Goal: Task Accomplishment & Management: Manage account settings

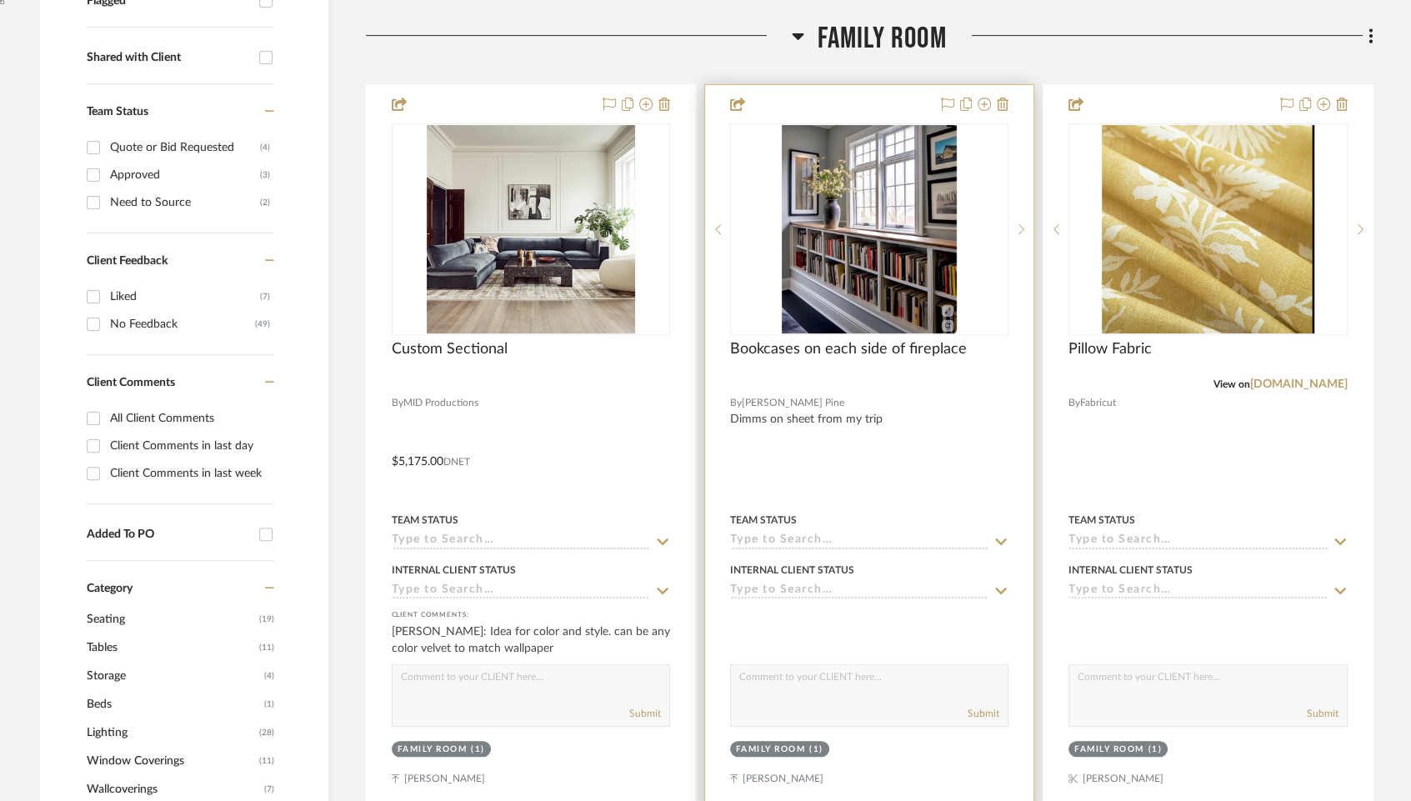
scroll to position [736, 0]
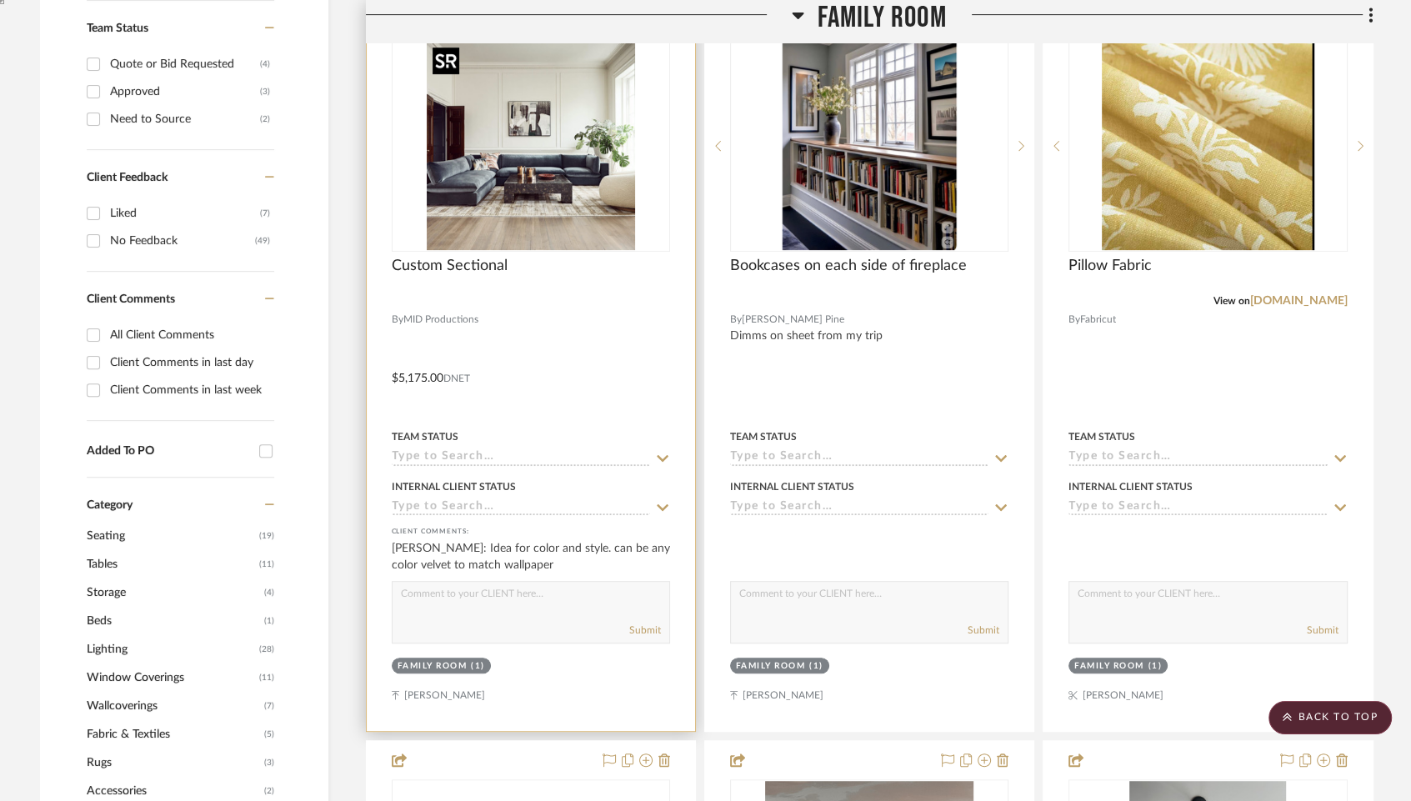
click at [0, 0] on img at bounding box center [0, 0] width 0 height 0
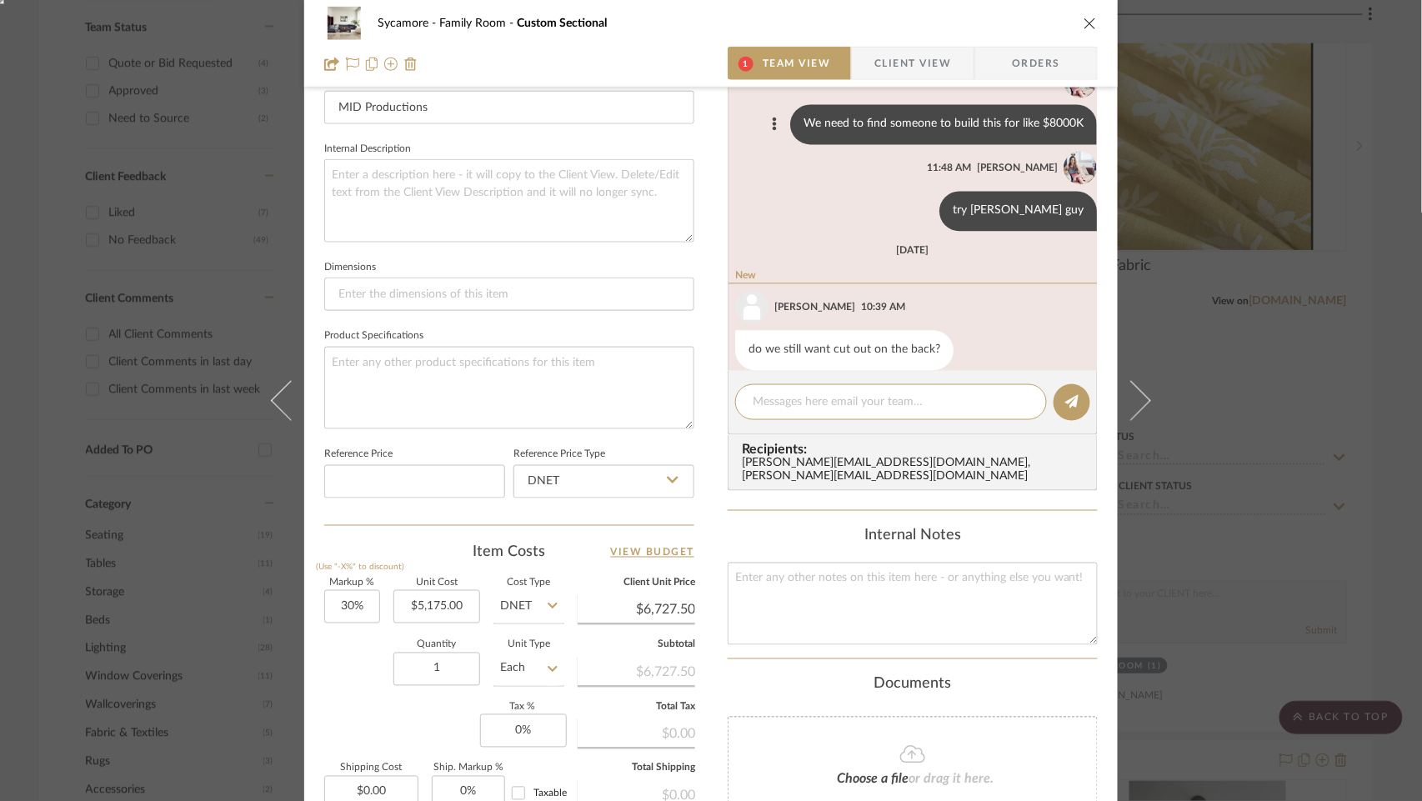
scroll to position [1187, 0]
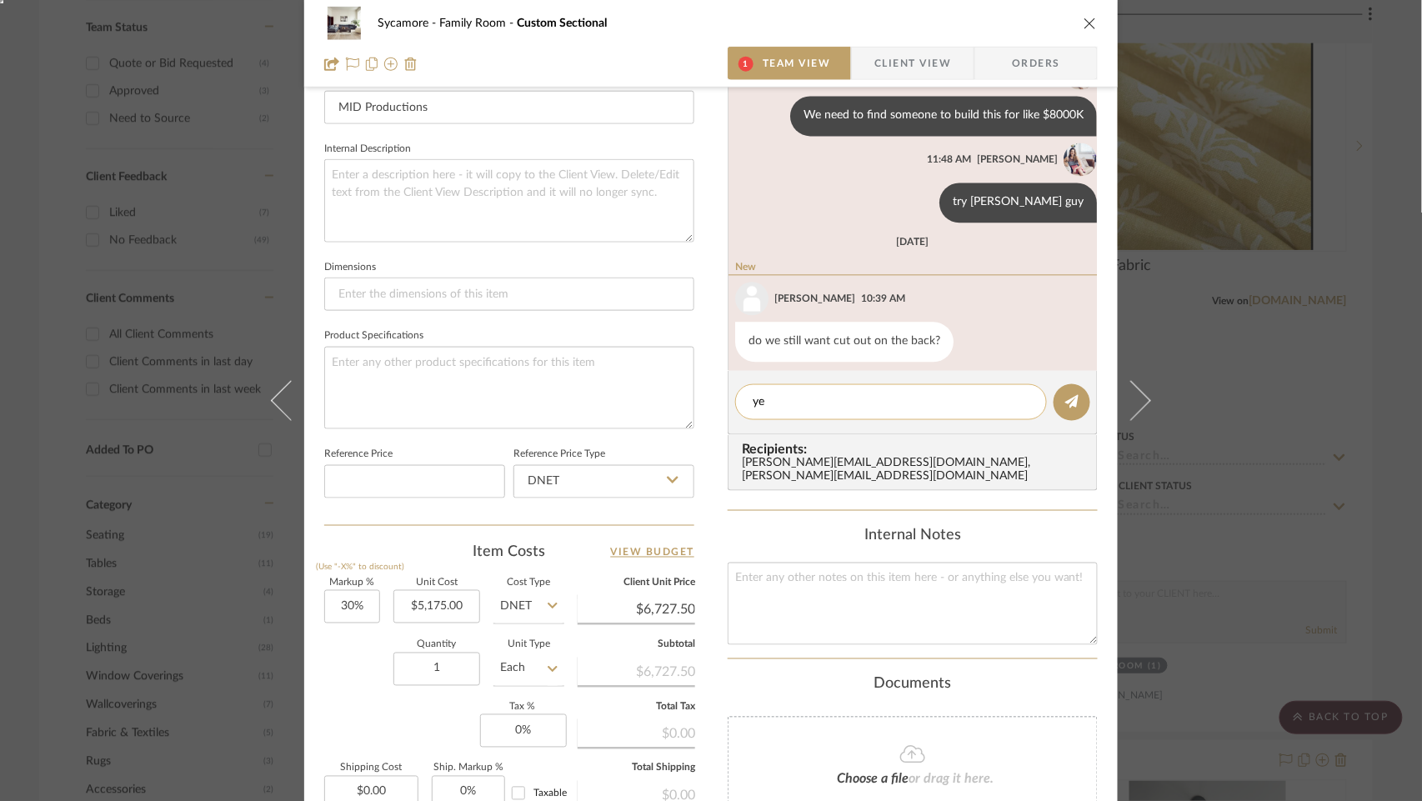
type textarea "yes"
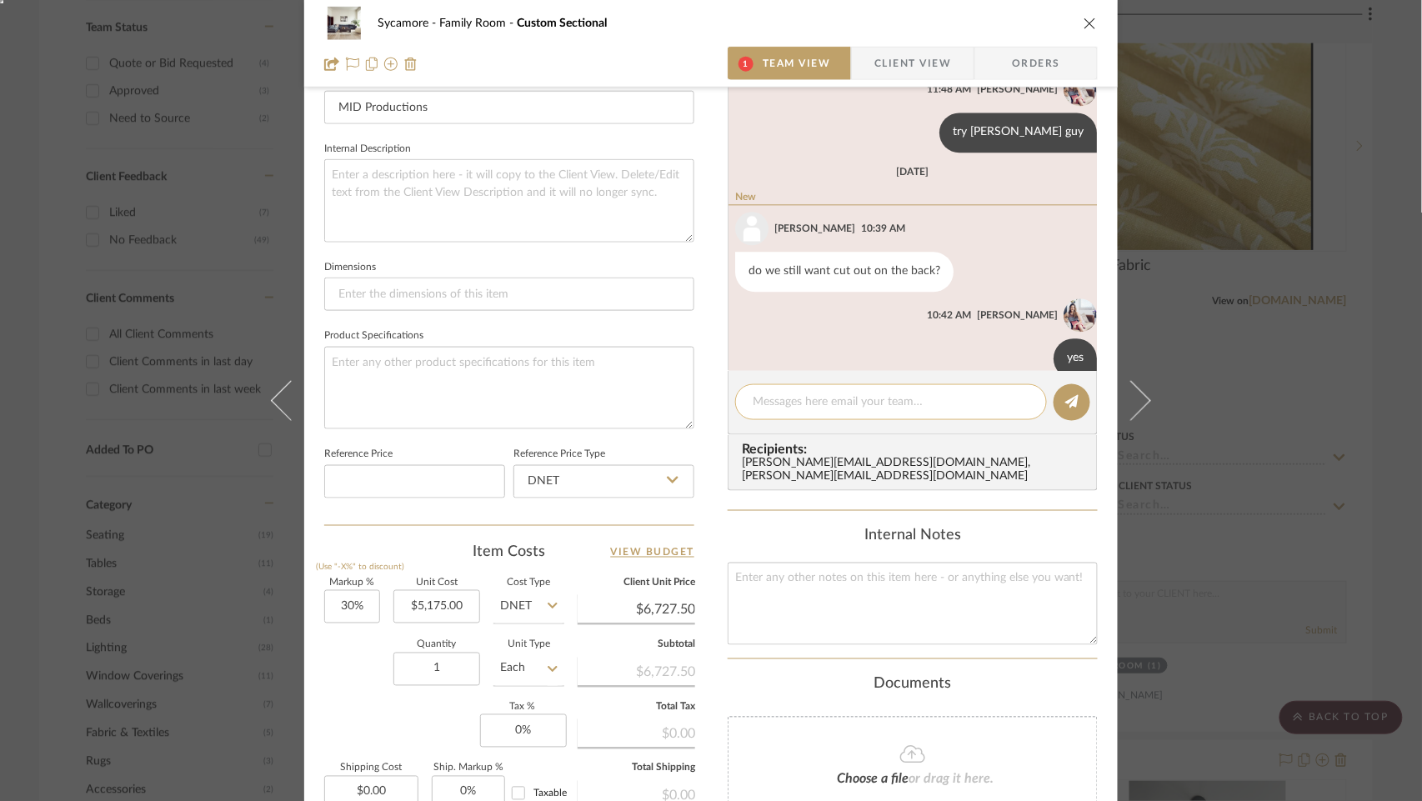
scroll to position [1273, 0]
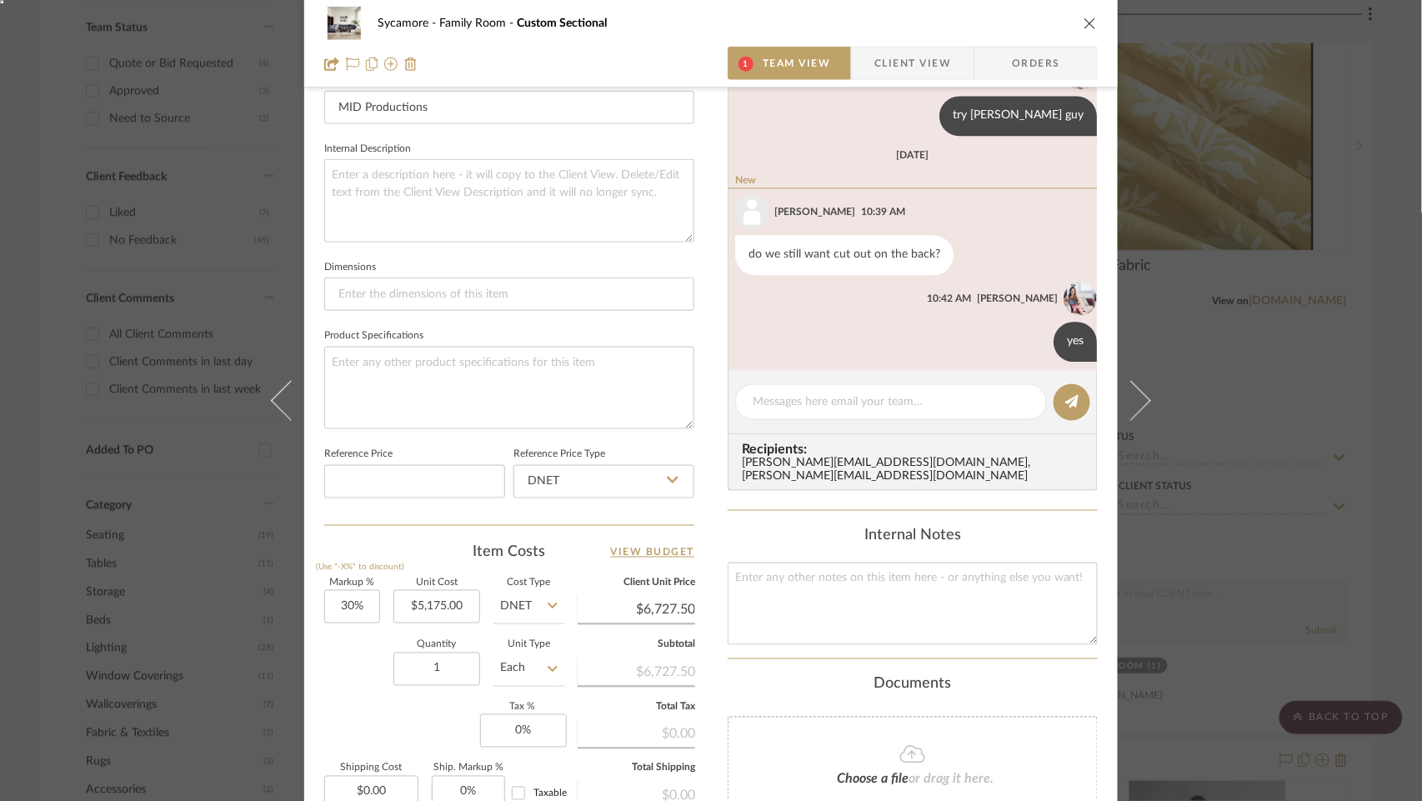
click at [968, 395] on div "Sycamore Family Room Custom Sectional 1 Team View Client View Orders Team-Facin…" at bounding box center [711, 400] width 1422 height 801
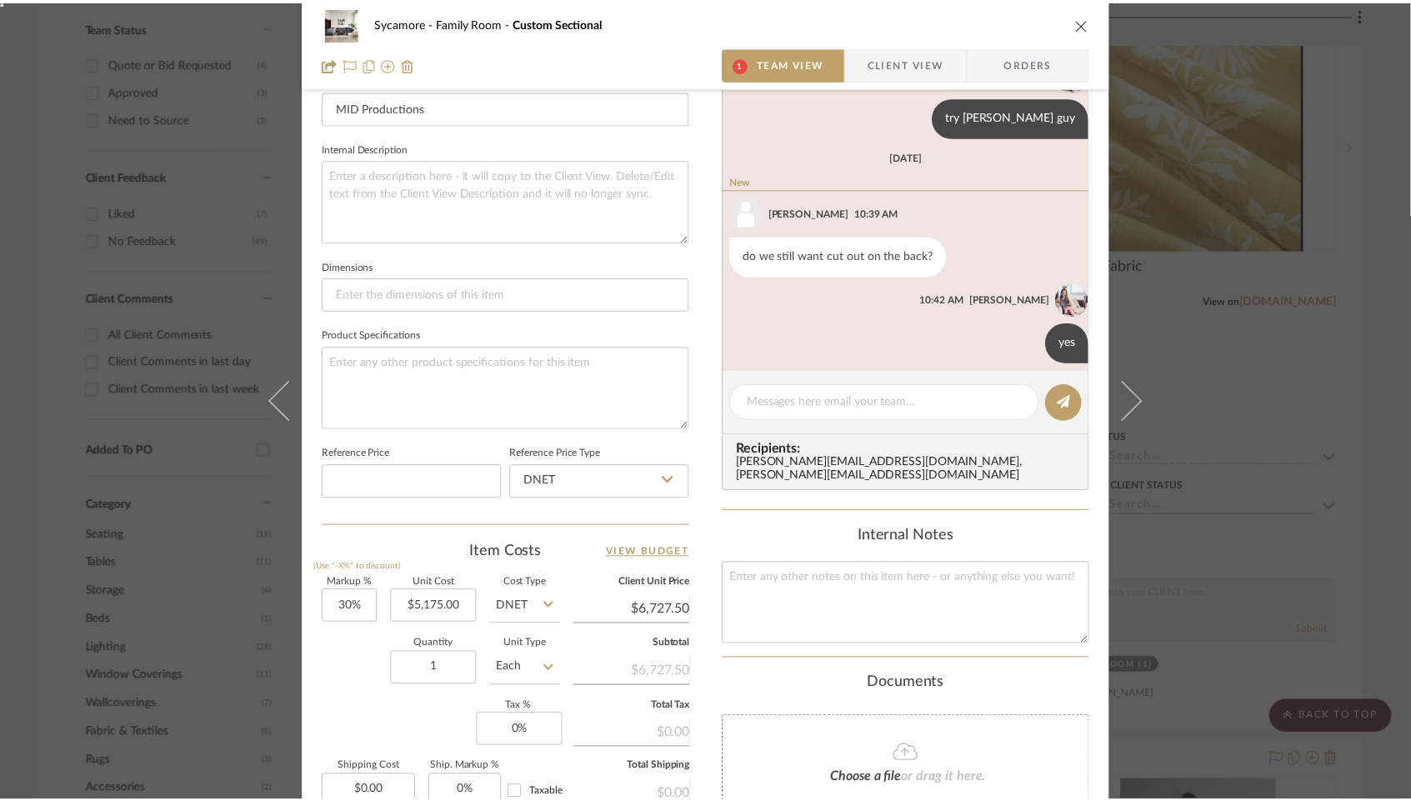
scroll to position [736, 0]
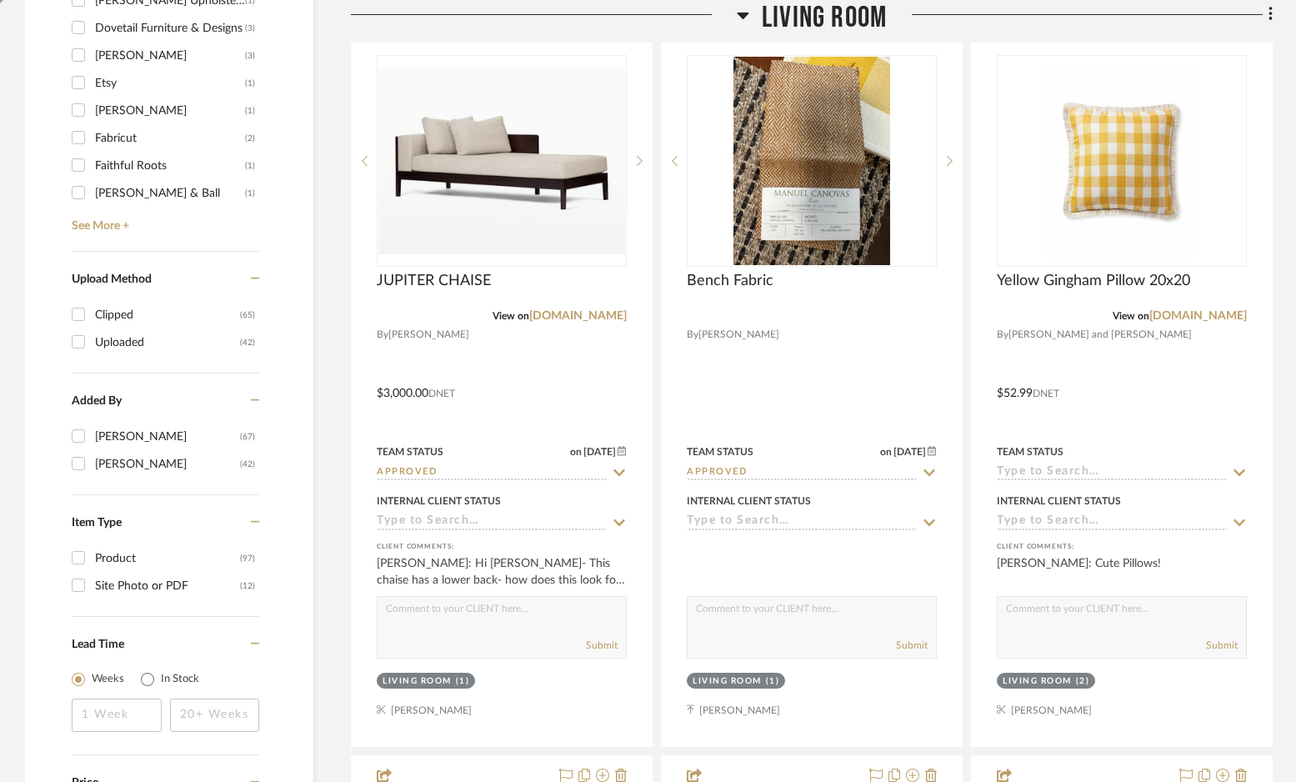
scroll to position [2019, 0]
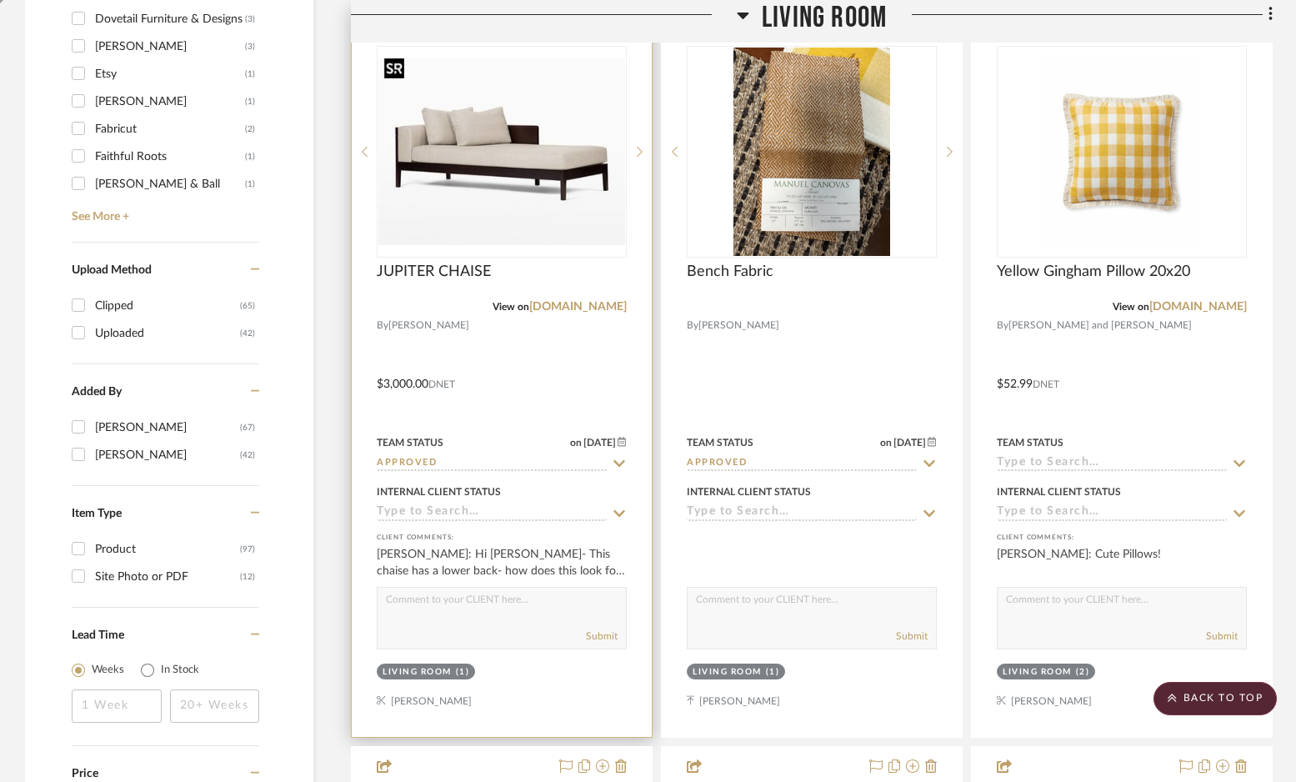
click at [486, 168] on img "0" at bounding box center [501, 151] width 247 height 187
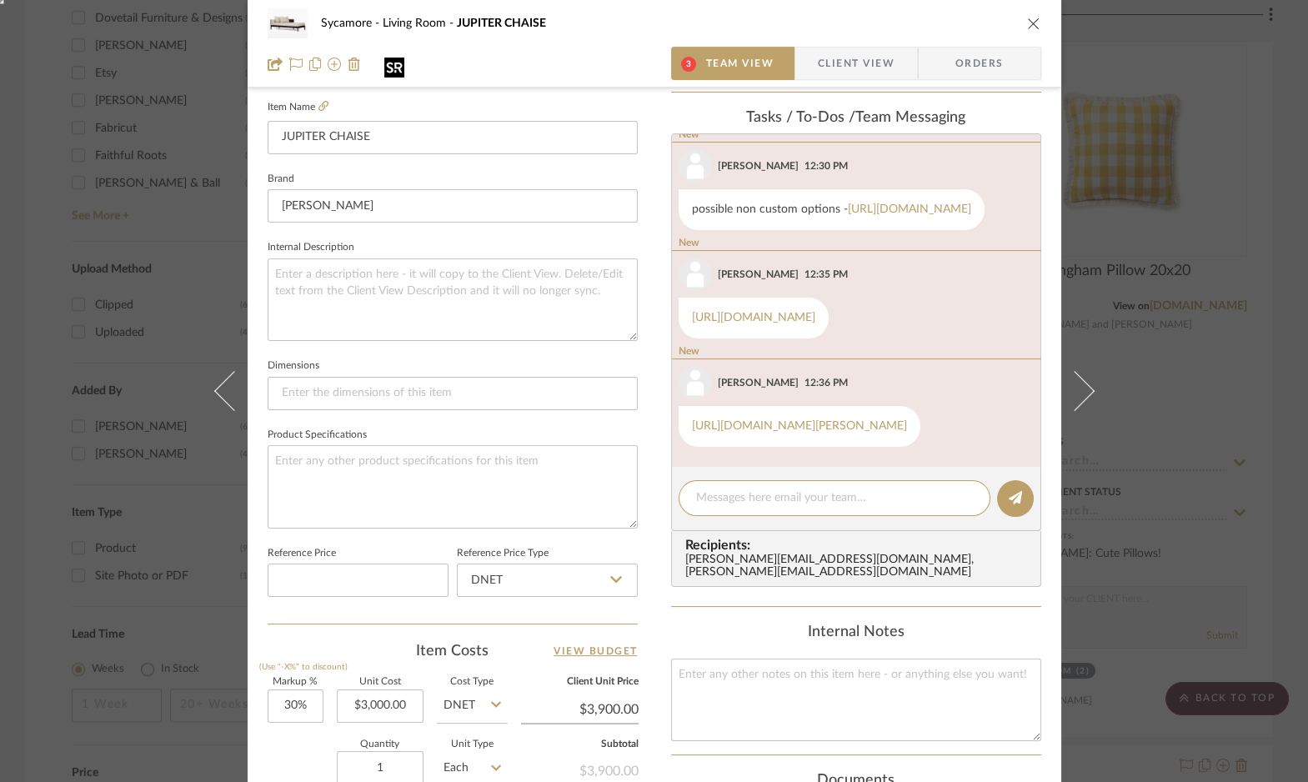
scroll to position [563, 0]
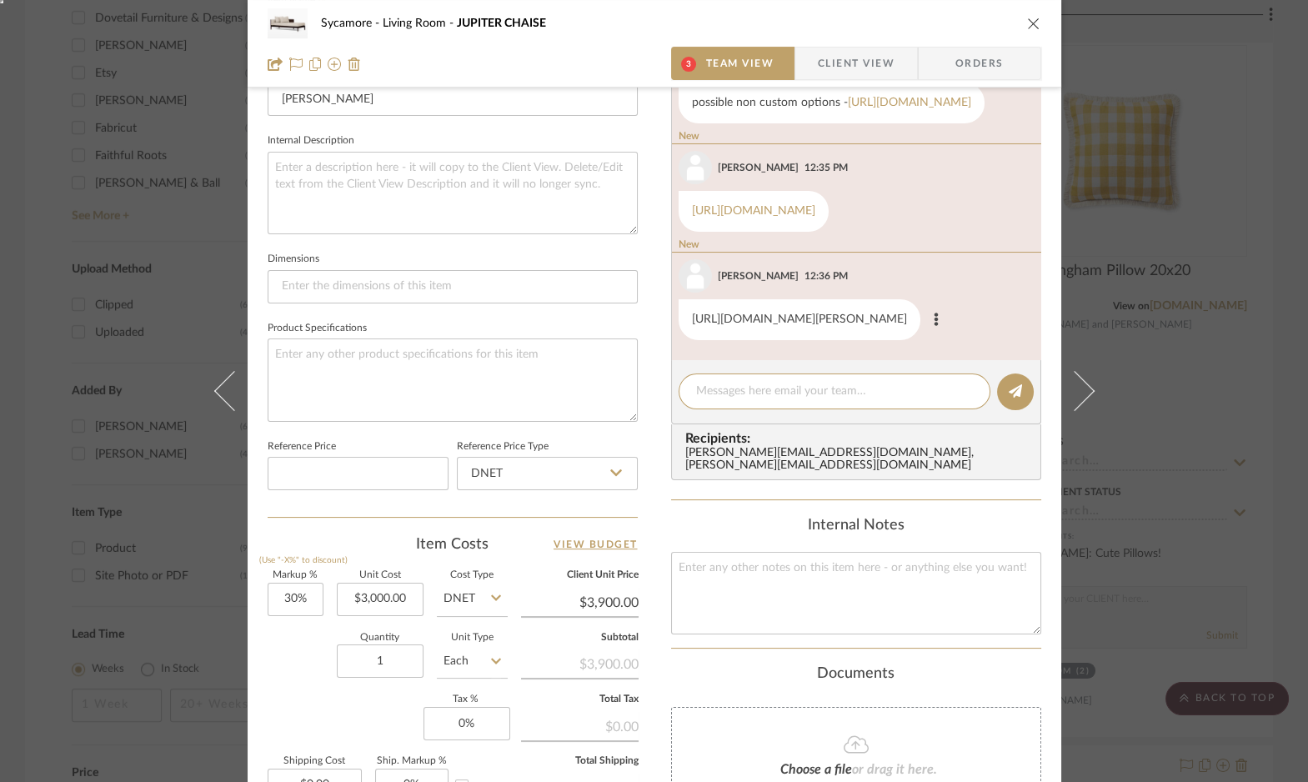
click at [859, 313] on link "[URL][DOMAIN_NAME][PERSON_NAME]" at bounding box center [799, 319] width 215 height 12
click at [792, 205] on link "[URL][DOMAIN_NAME]" at bounding box center [753, 211] width 123 height 12
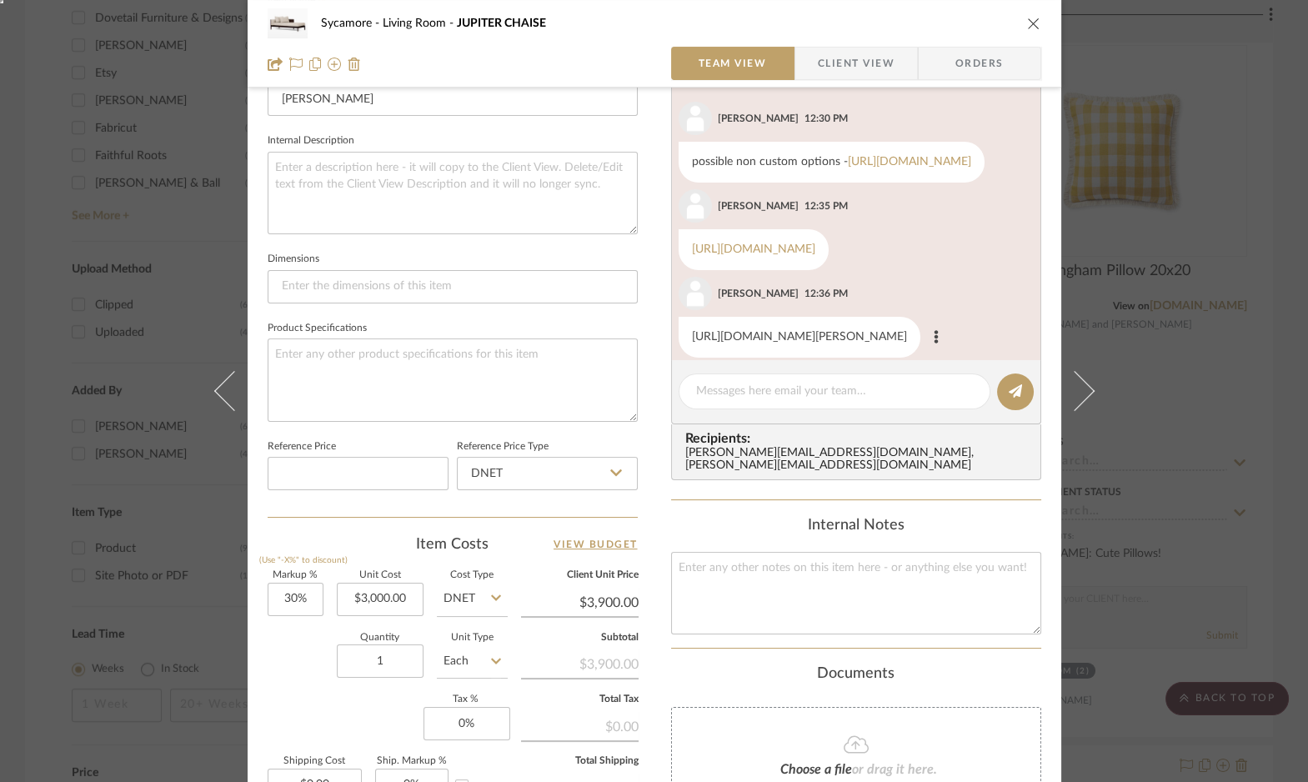
scroll to position [73, 0]
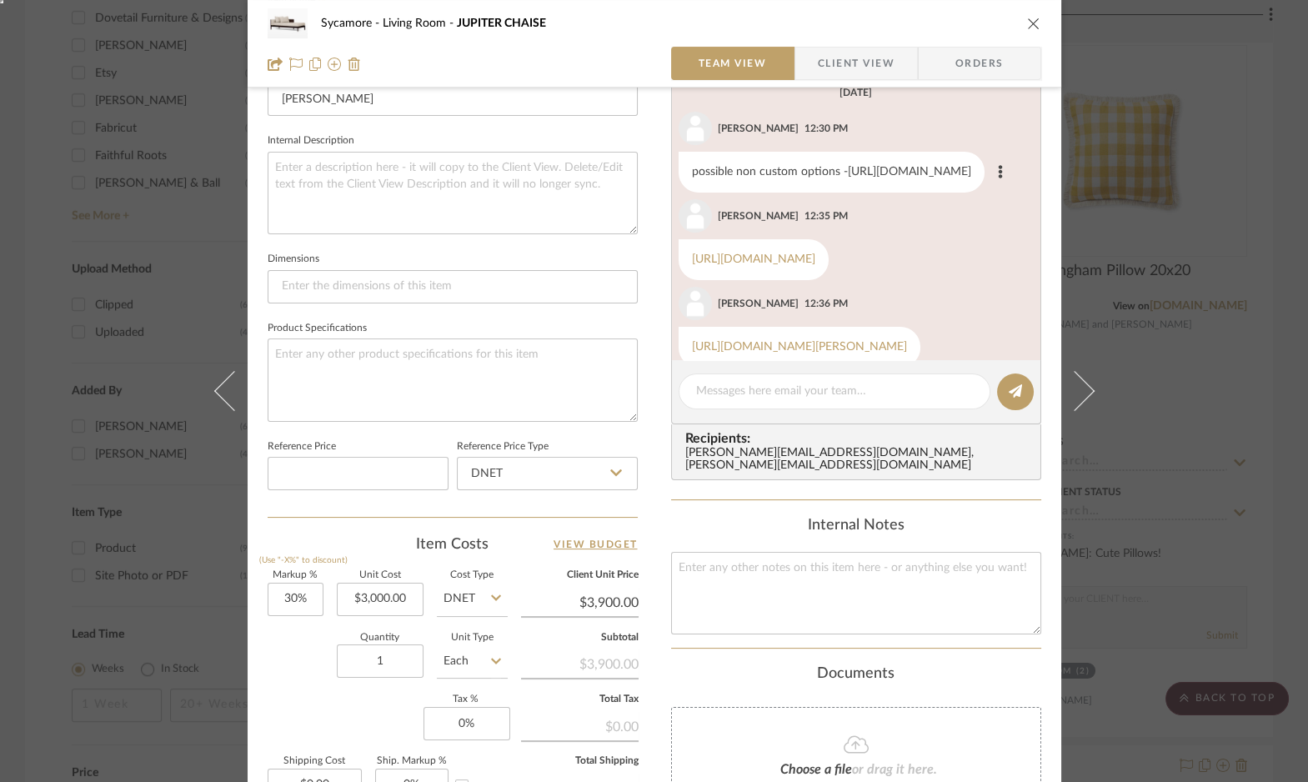
click at [848, 178] on link "[URL][DOMAIN_NAME]" at bounding box center [909, 172] width 123 height 12
click at [781, 388] on textarea at bounding box center [834, 392] width 277 height 18
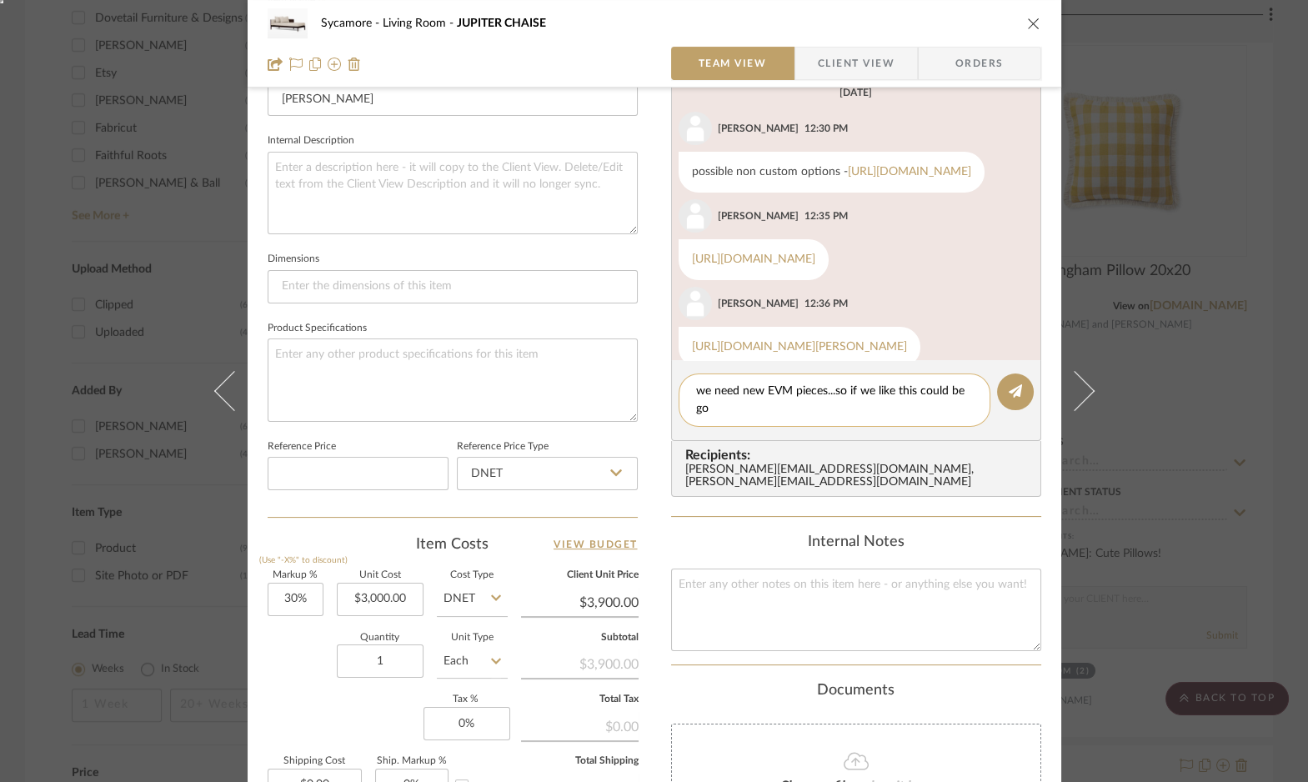
scroll to position [0, 0]
type textarea "we need new EVM pieces...so if we like this could be good to add into the line."
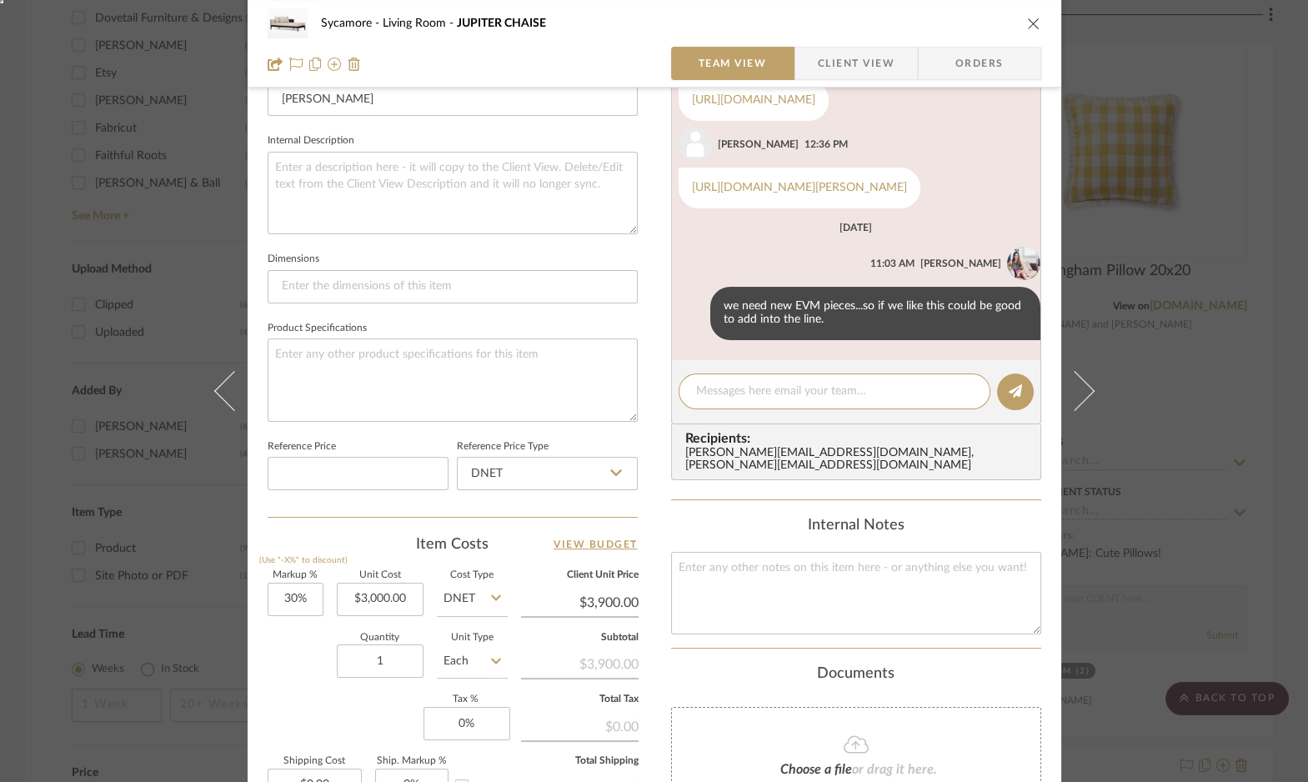
scroll to position [288, 0]
click at [1140, 354] on div "Sycamore Living Room JUPITER CHAISE Team View Client View Orders 1 / 4 Team-Fac…" at bounding box center [654, 391] width 1308 height 782
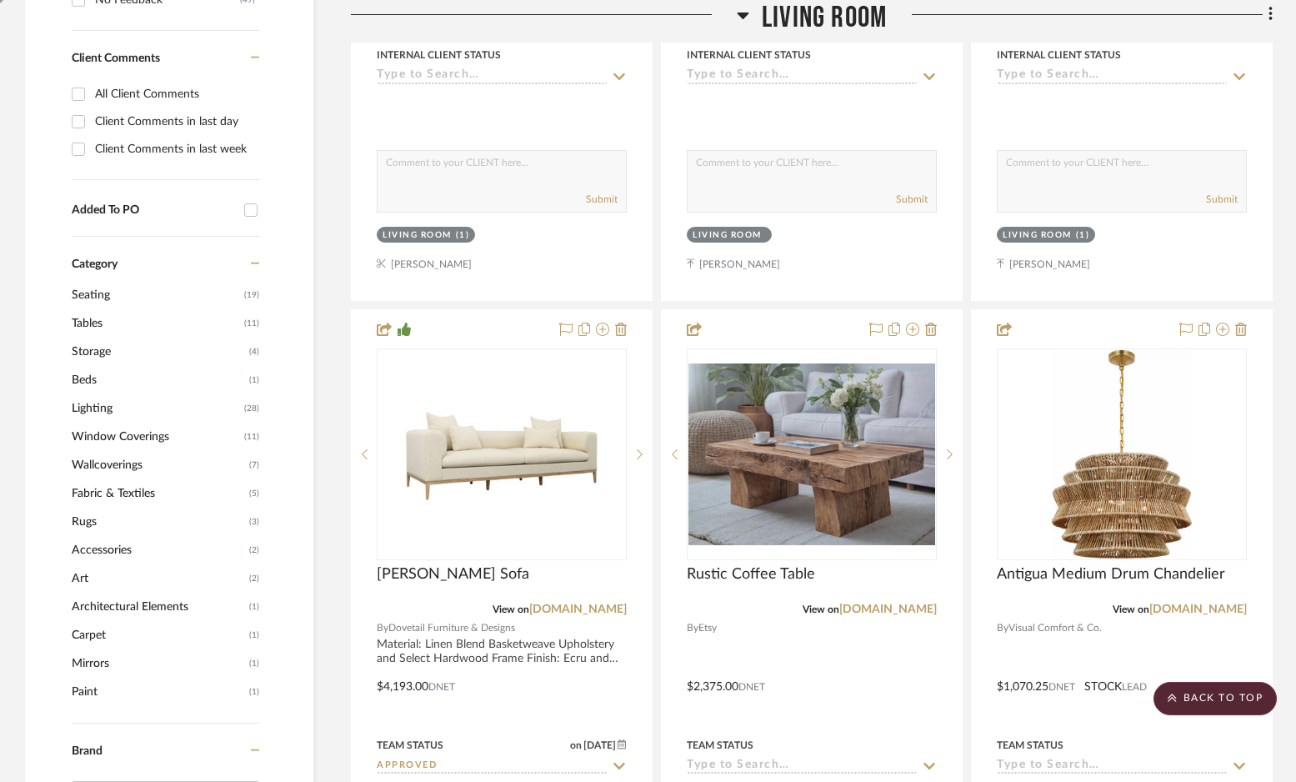
scroll to position [0, 0]
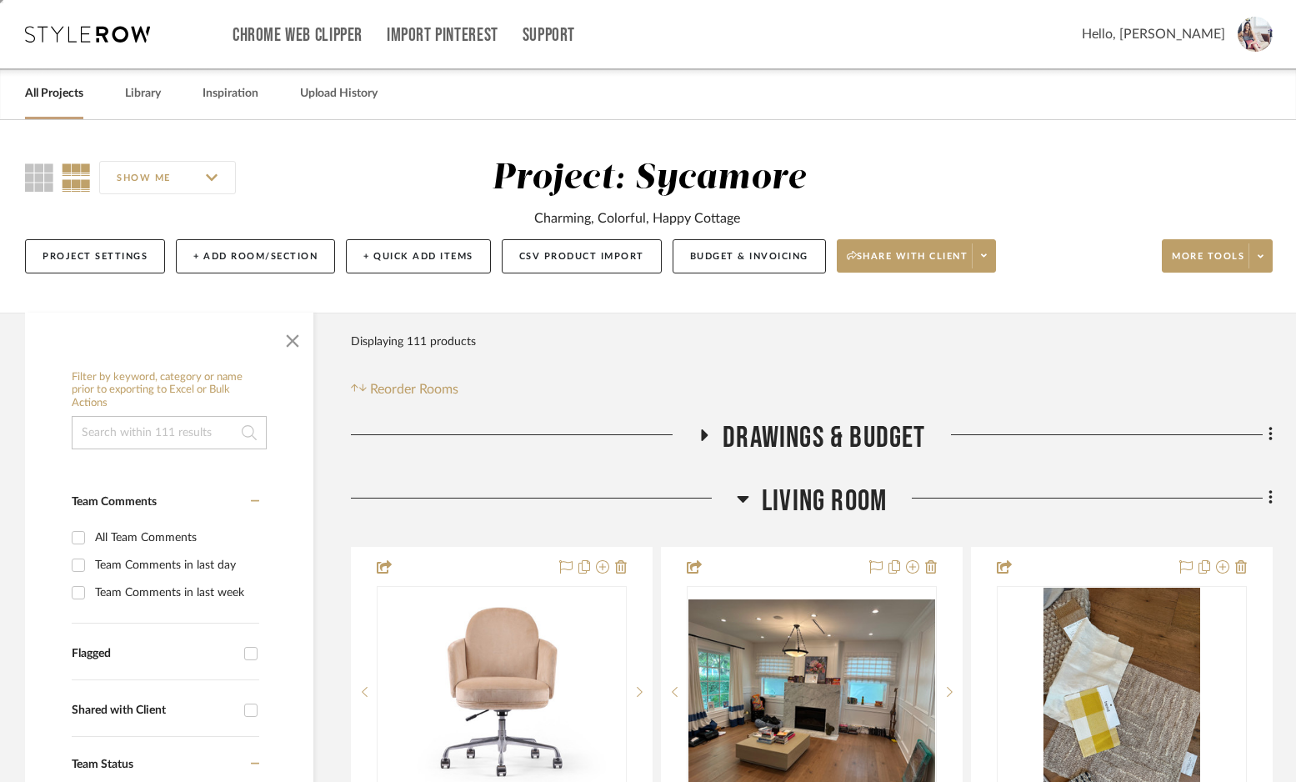
click at [1242, 47] on span at bounding box center [1255, 34] width 35 height 35
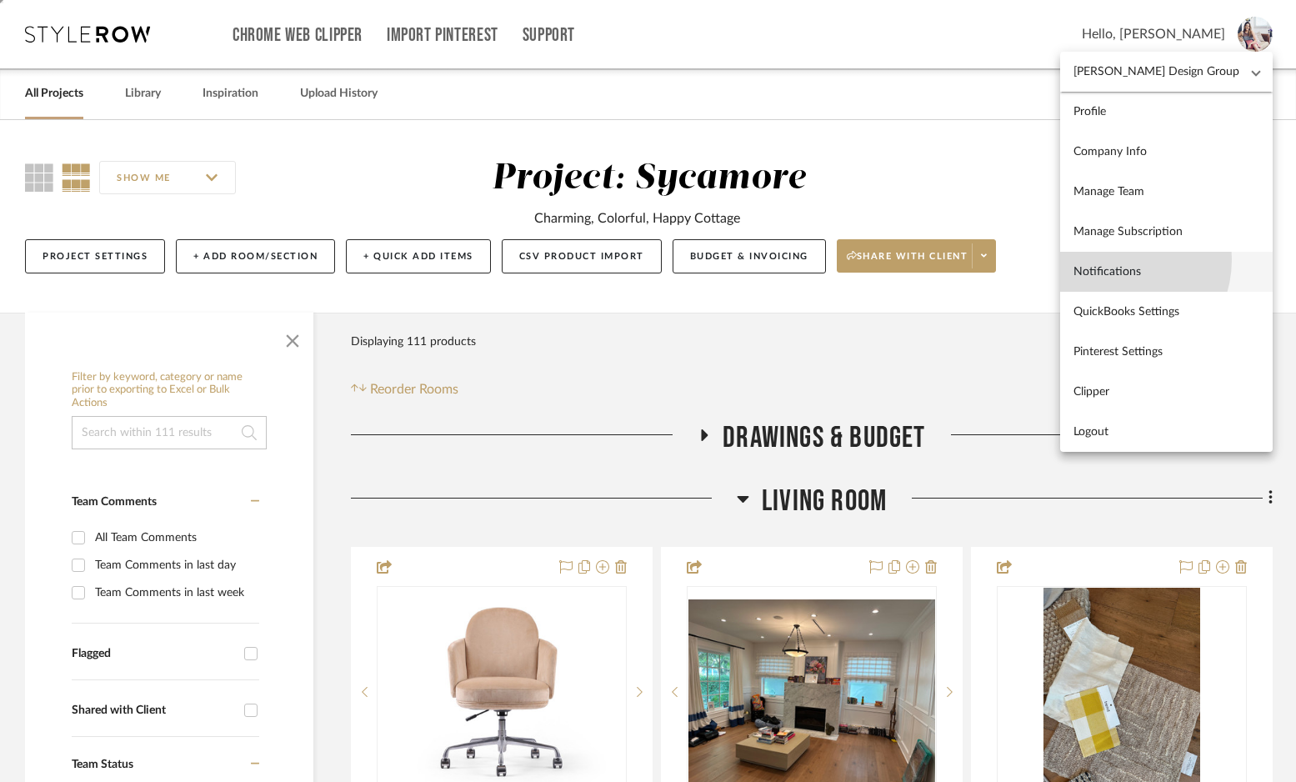
click at [1153, 259] on link "Notifications" at bounding box center [1166, 272] width 213 height 40
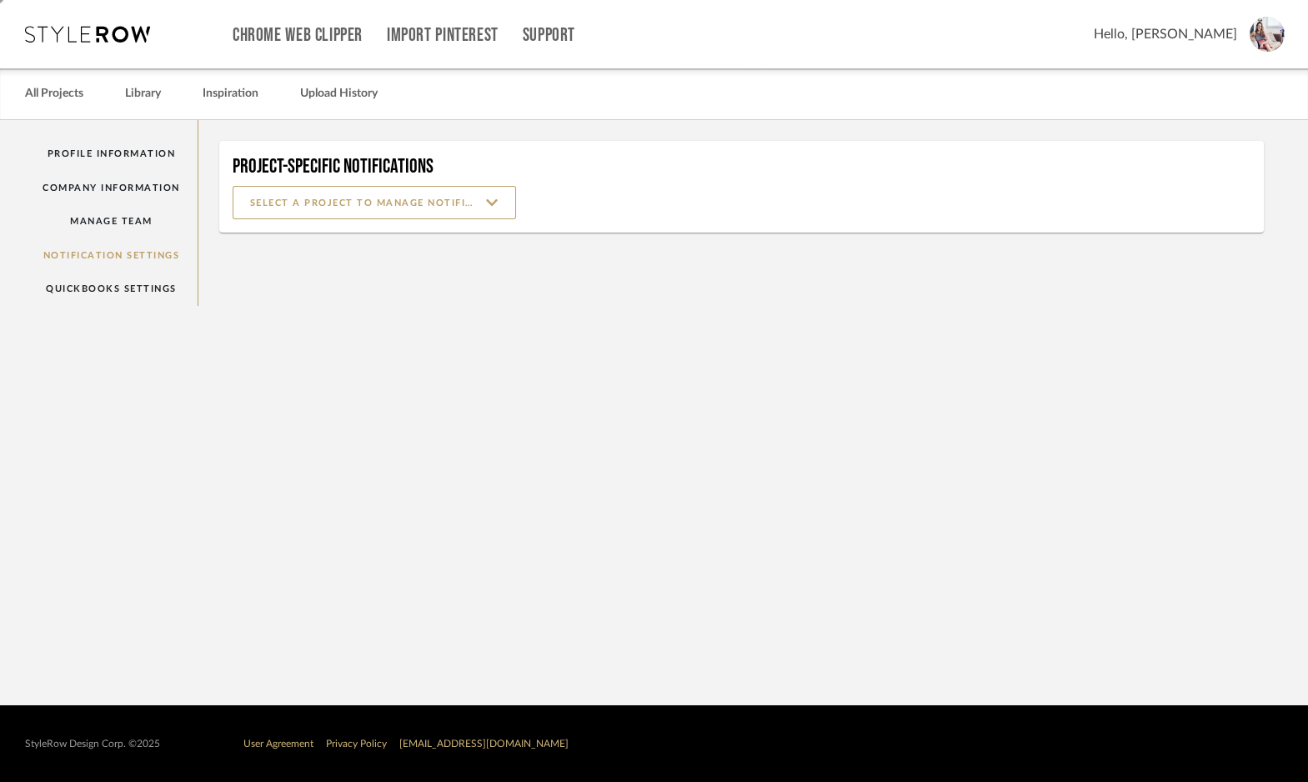
click at [1238, 38] on div "Hello, [PERSON_NAME]" at bounding box center [1188, 34] width 191 height 35
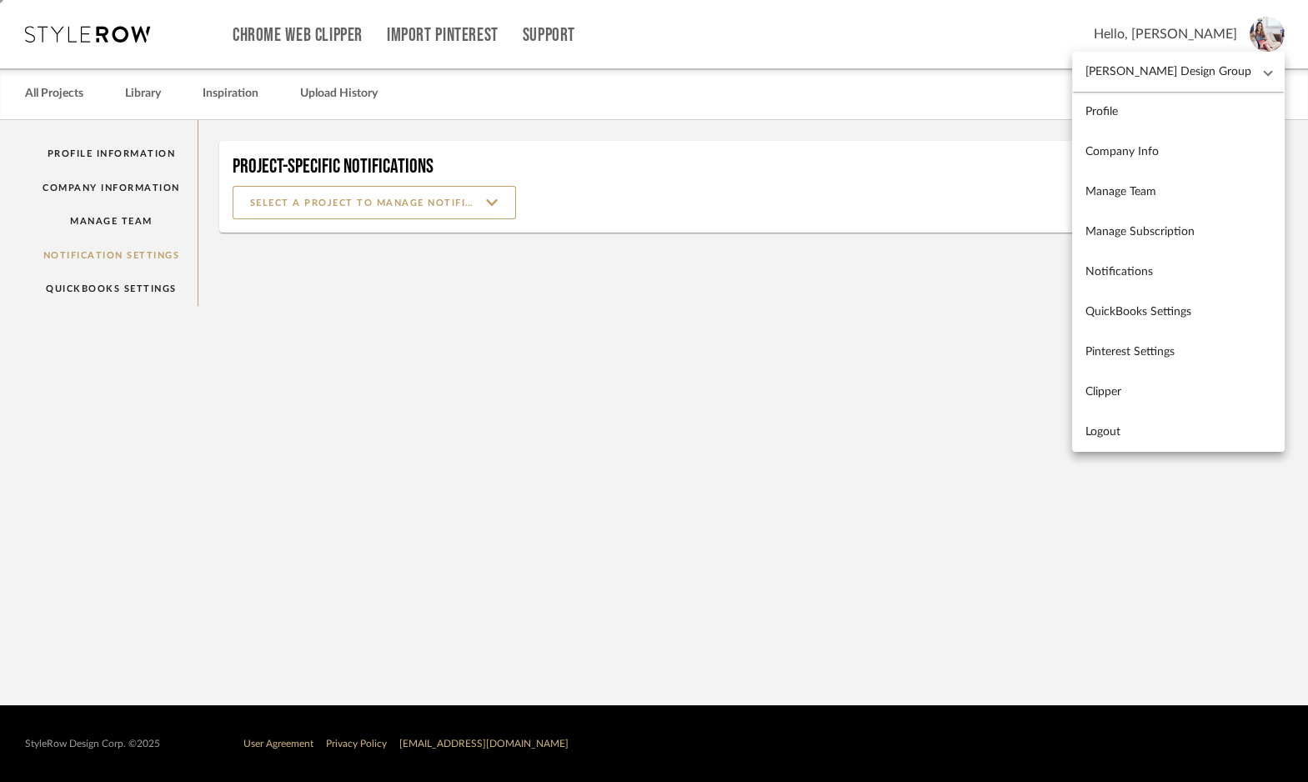
click at [73, 97] on div at bounding box center [654, 391] width 1308 height 782
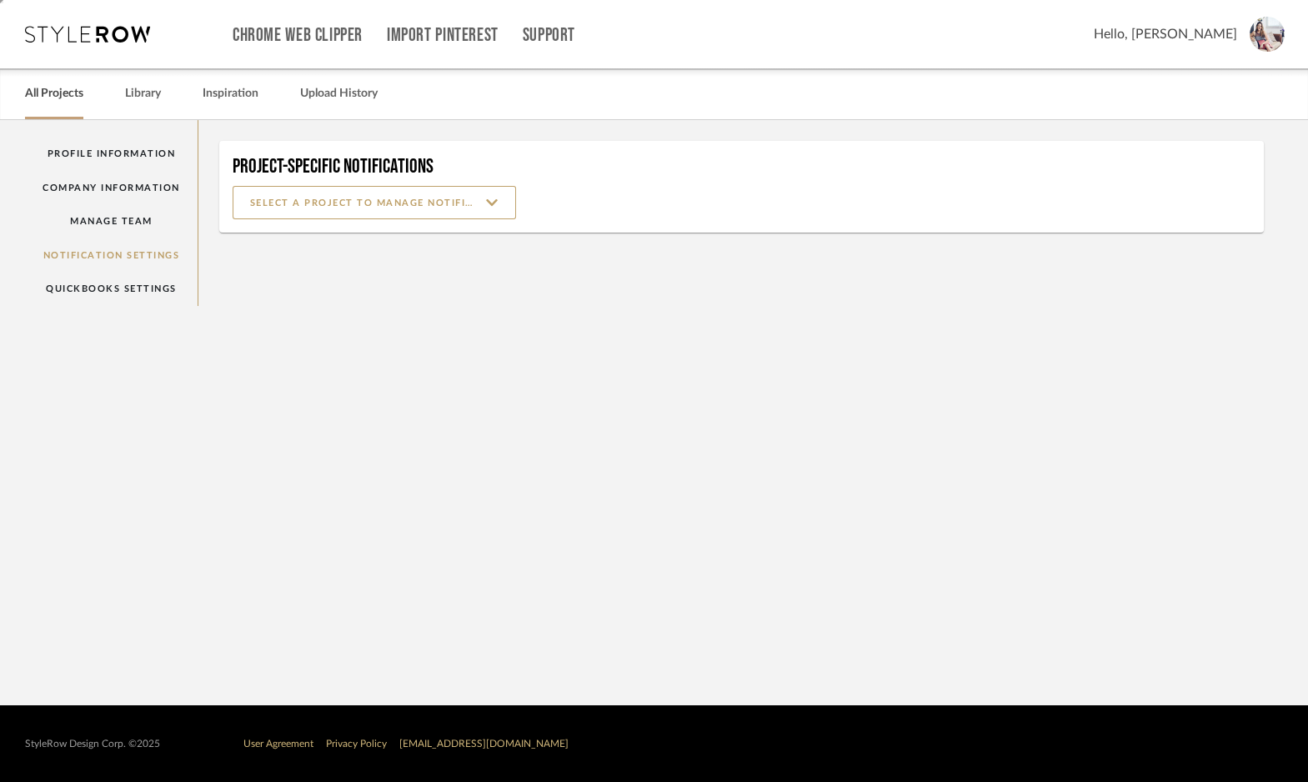
click at [60, 94] on link "All Projects" at bounding box center [54, 94] width 58 height 23
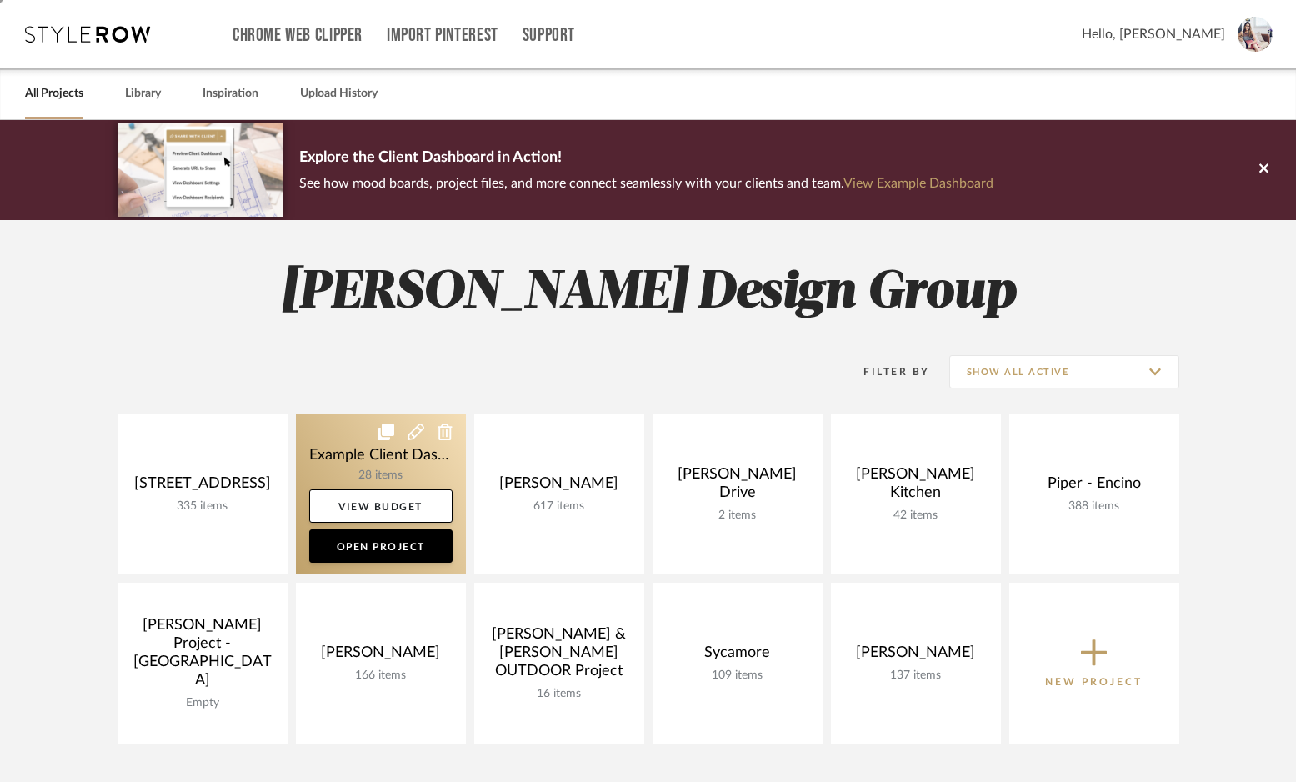
click at [416, 430] on icon at bounding box center [416, 431] width 17 height 17
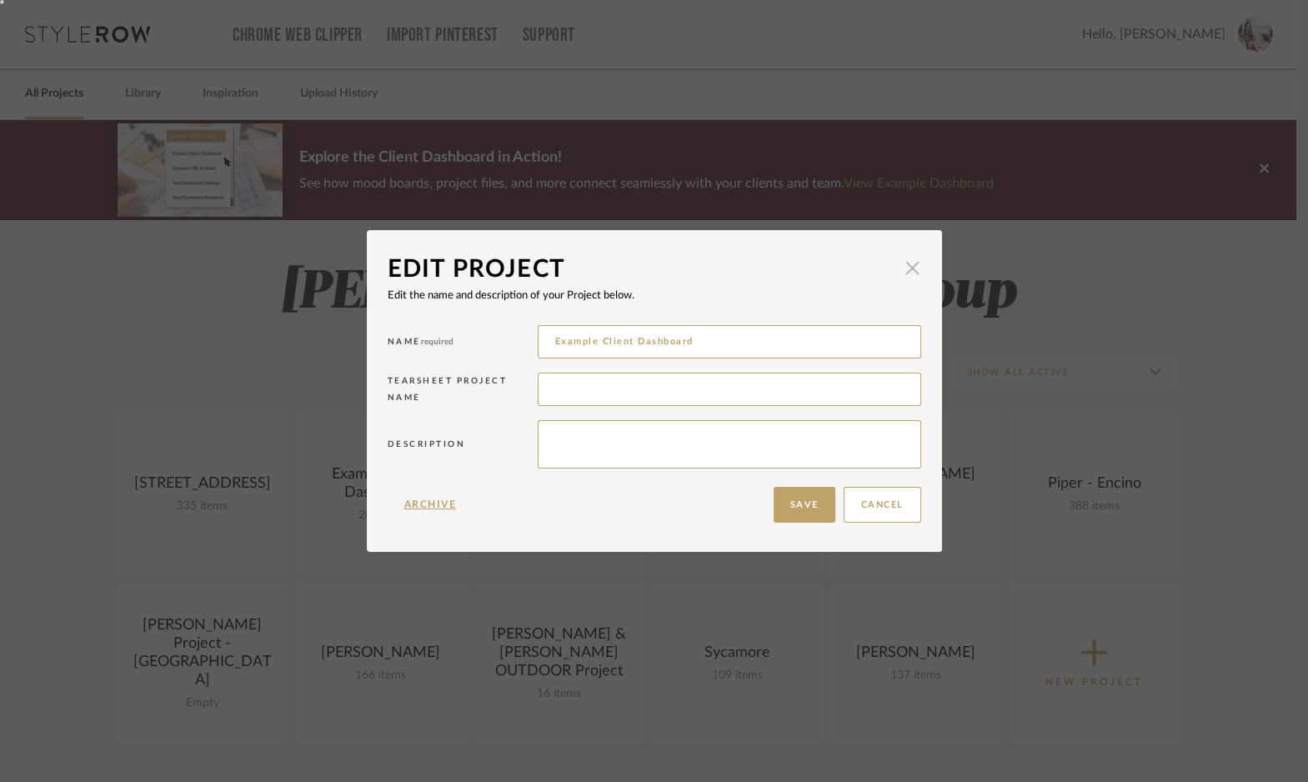
click at [903, 268] on span "button" at bounding box center [912, 267] width 33 height 33
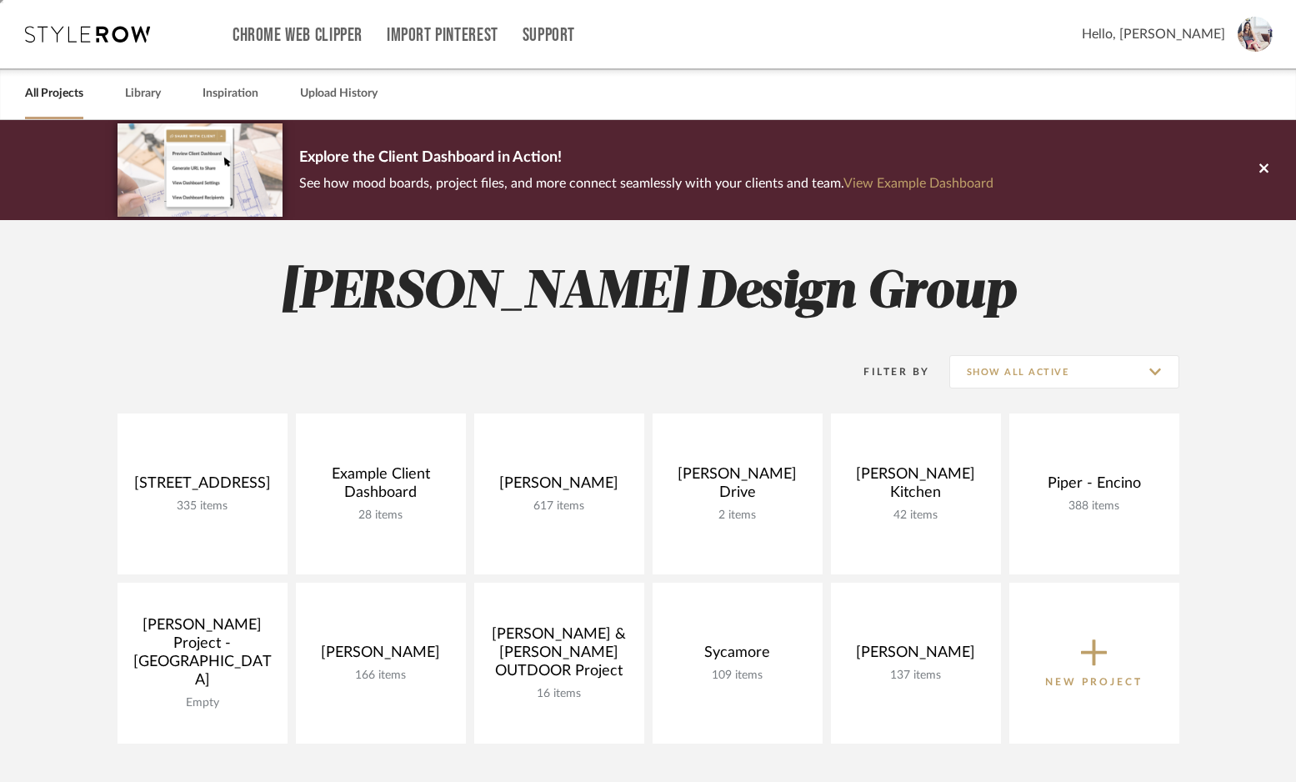
click at [716, 401] on div "Filter By Show All Active" at bounding box center [649, 372] width 1062 height 83
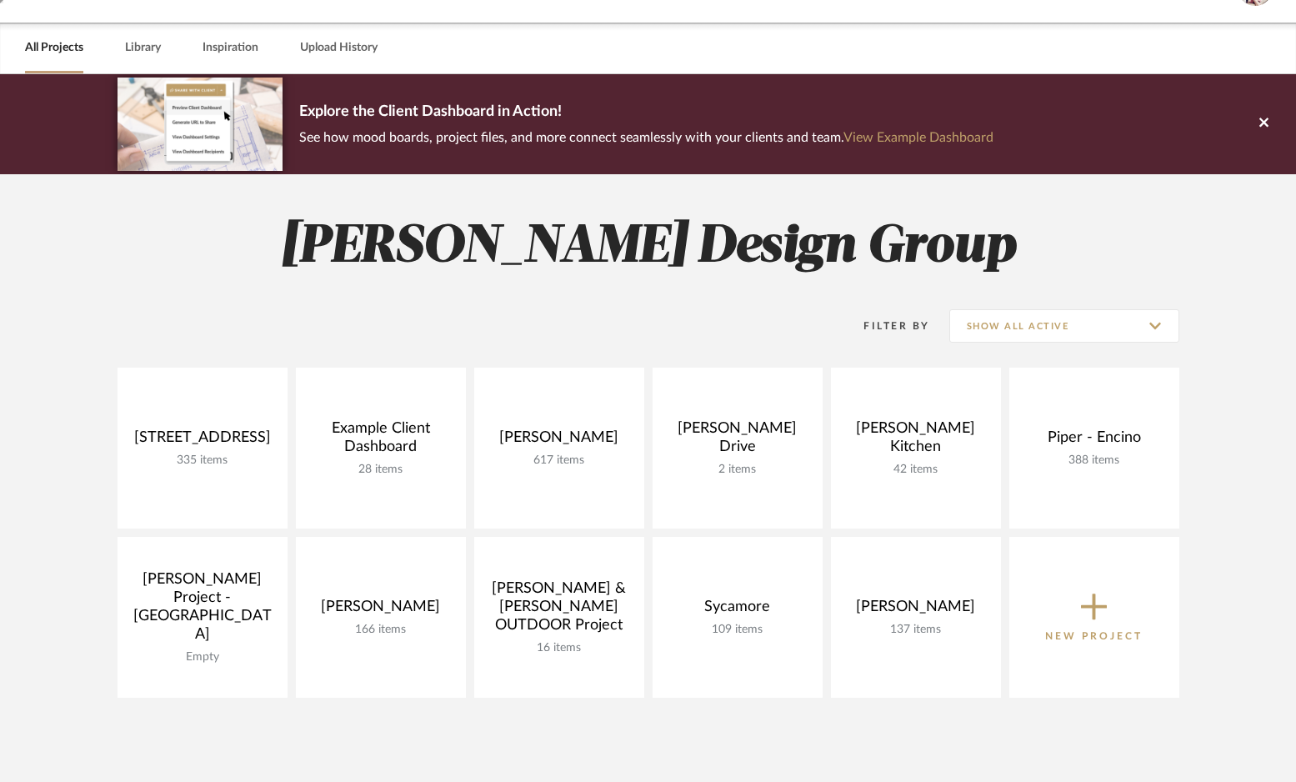
scroll to position [60, 0]
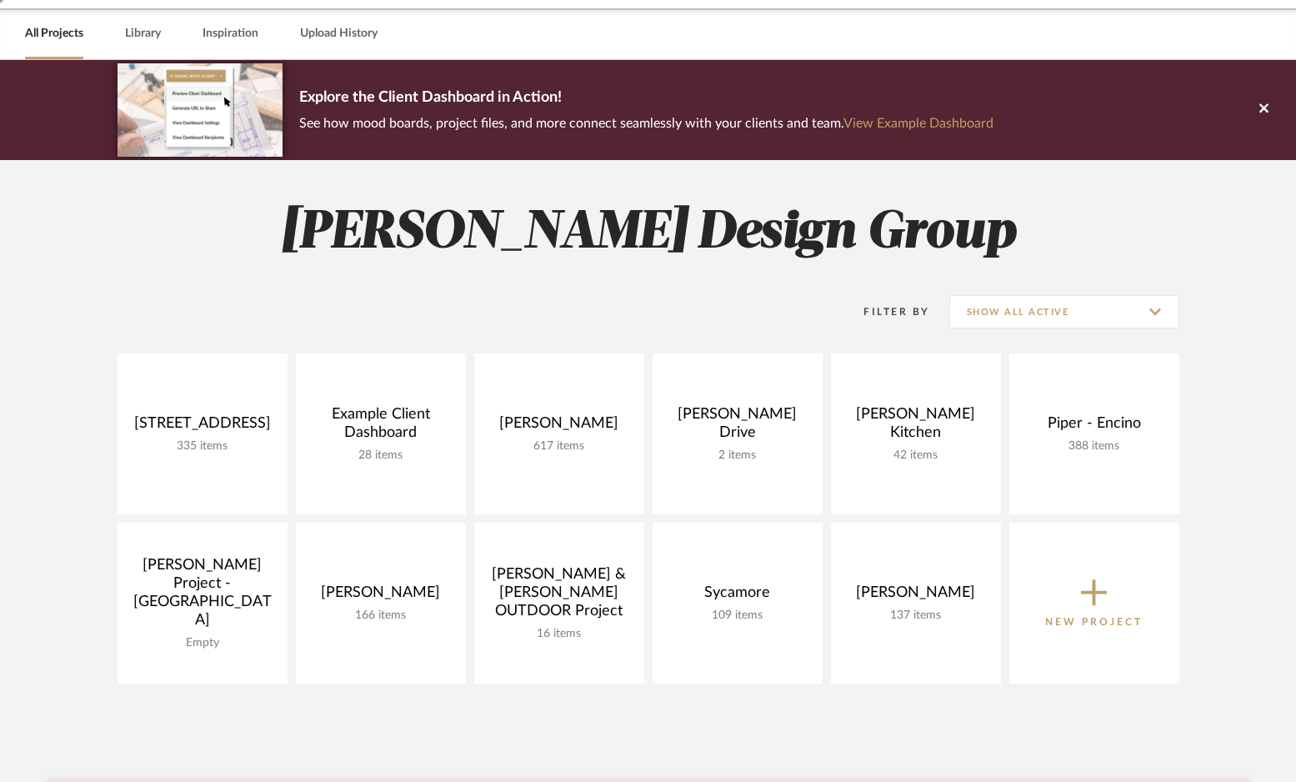
click at [1091, 583] on icon at bounding box center [1094, 592] width 27 height 35
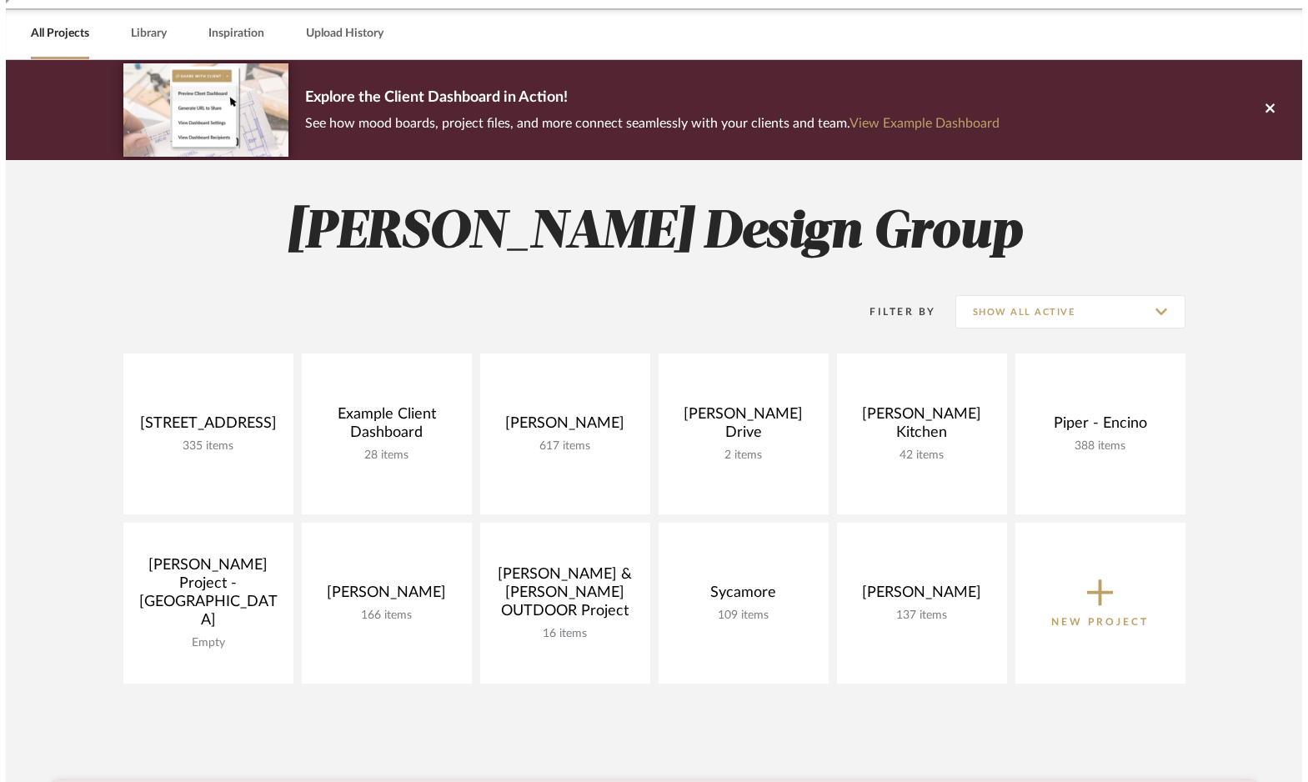
scroll to position [0, 0]
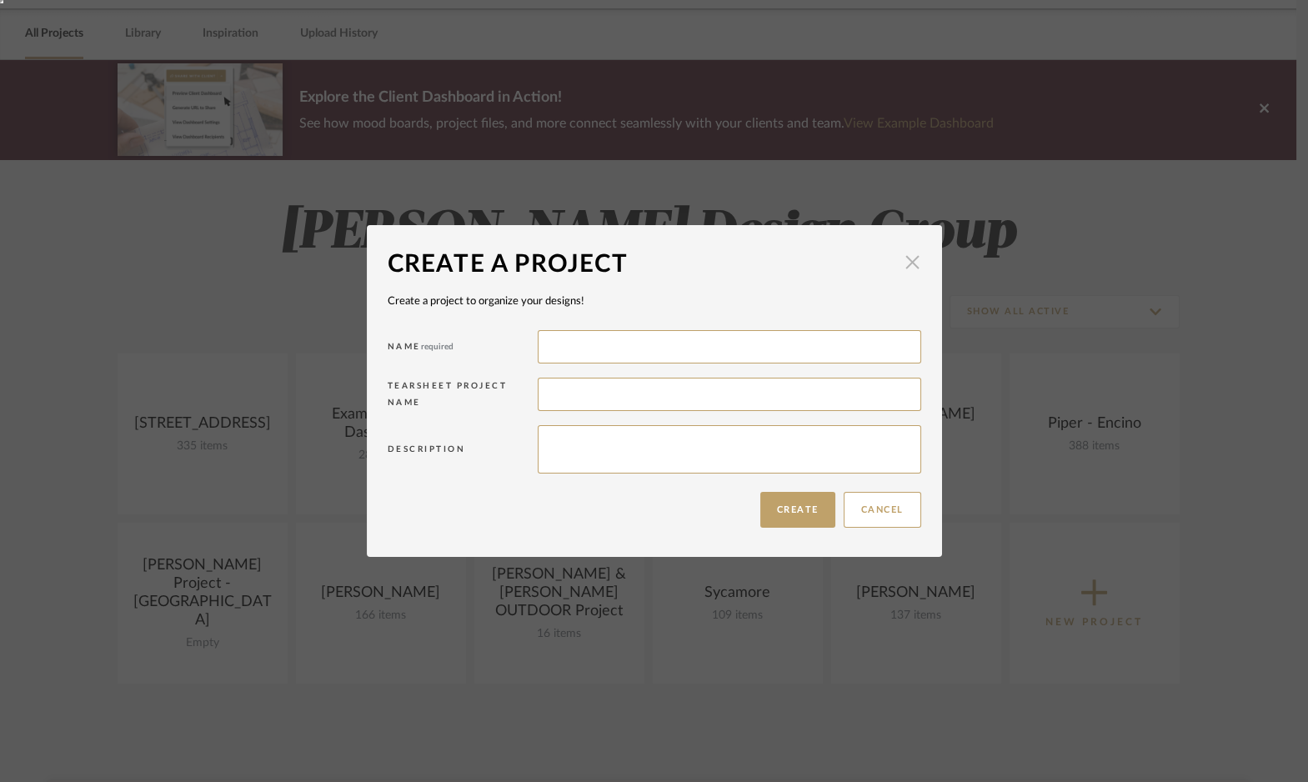
click at [904, 268] on span "button" at bounding box center [912, 262] width 33 height 33
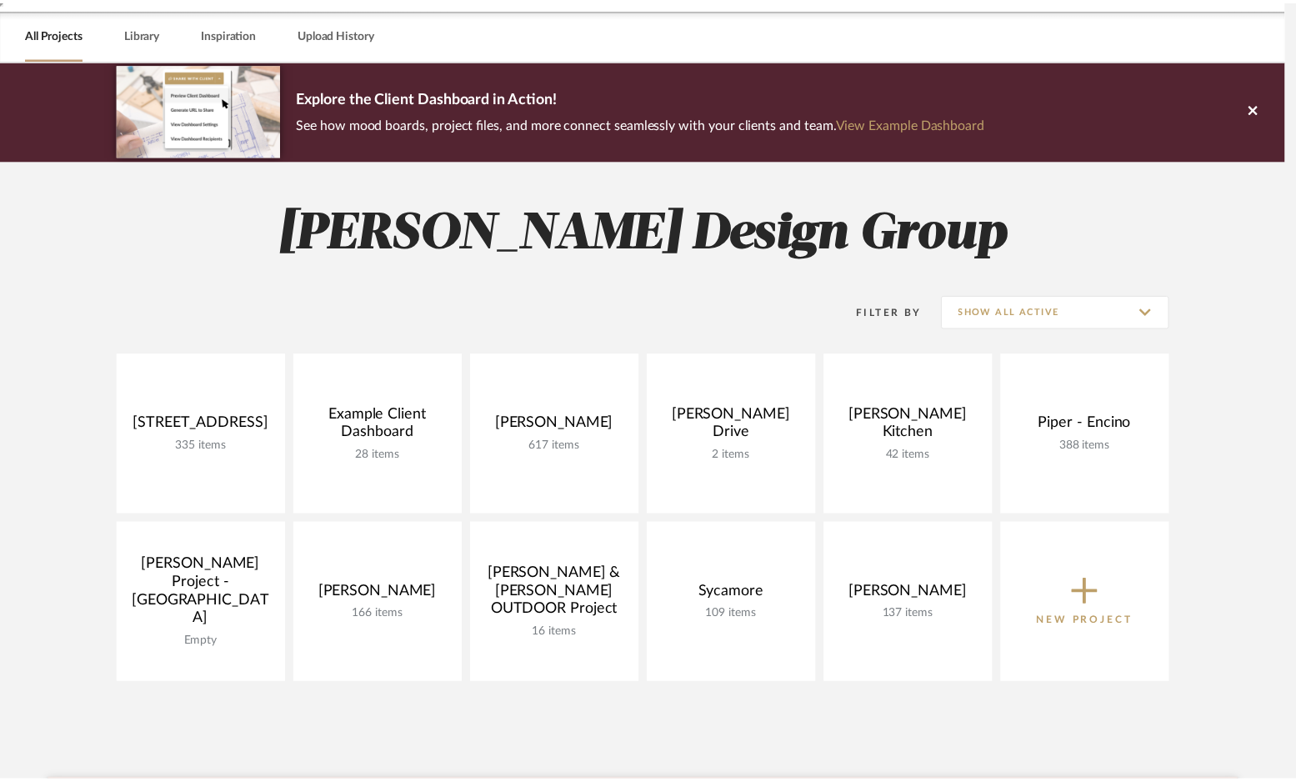
scroll to position [60, 0]
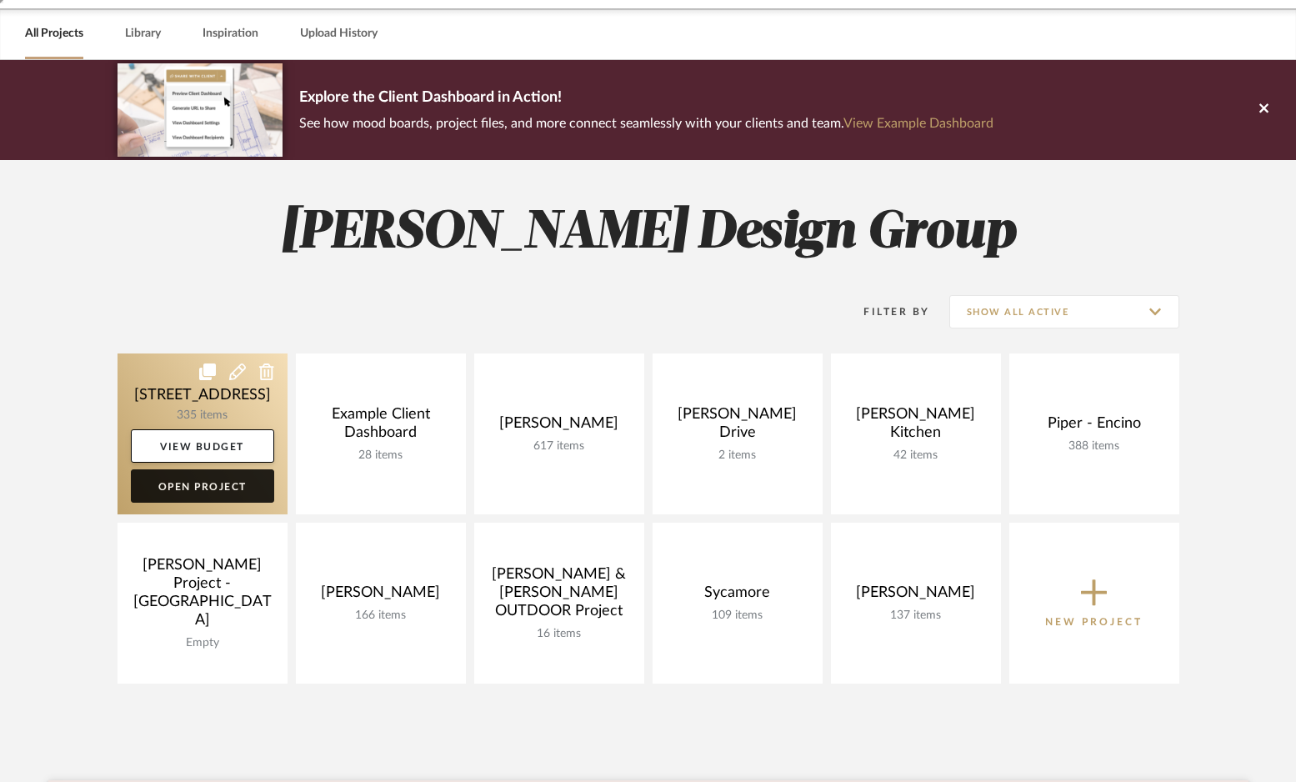
click at [234, 485] on link "Open Project" at bounding box center [202, 485] width 143 height 33
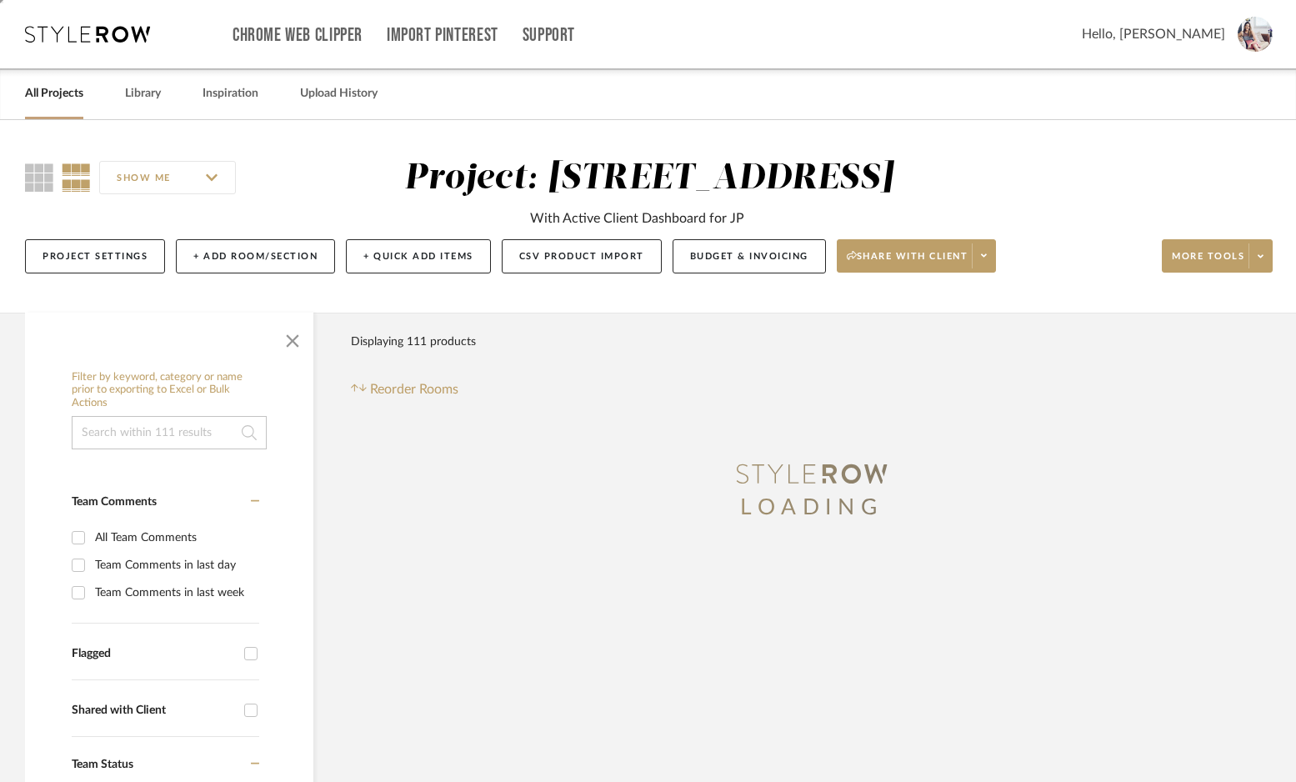
click at [1220, 38] on span "Hello, [PERSON_NAME]" at bounding box center [1153, 34] width 143 height 20
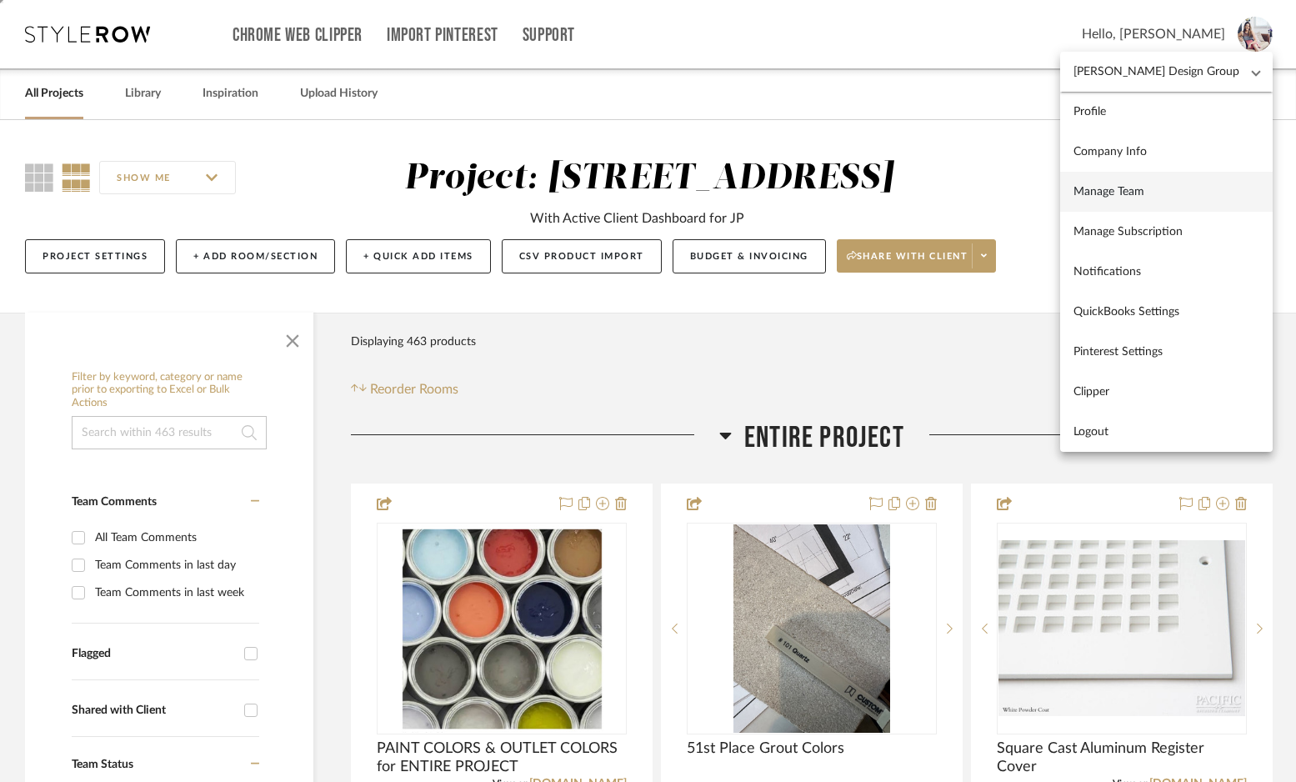
click at [1176, 188] on span "Manage Team" at bounding box center [1166, 191] width 186 height 14
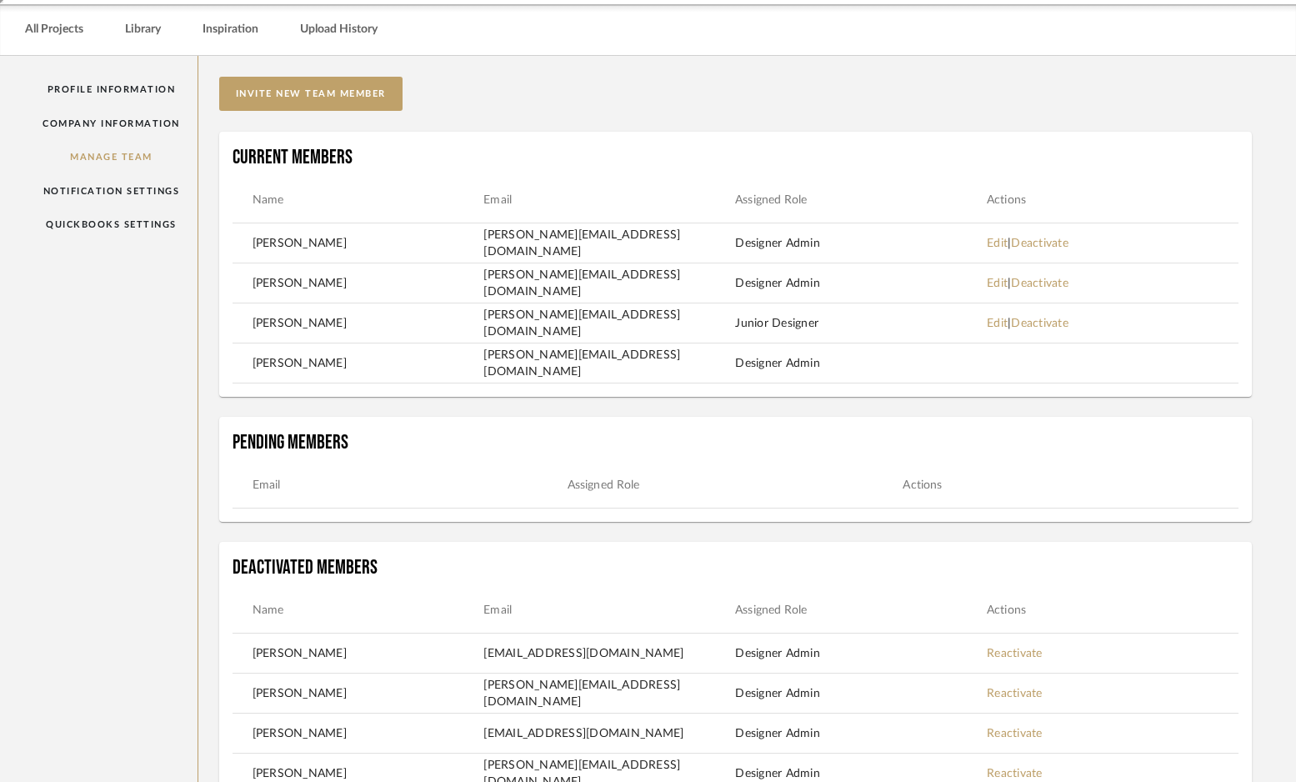
scroll to position [67, 0]
